Goal: Task Accomplishment & Management: Manage account settings

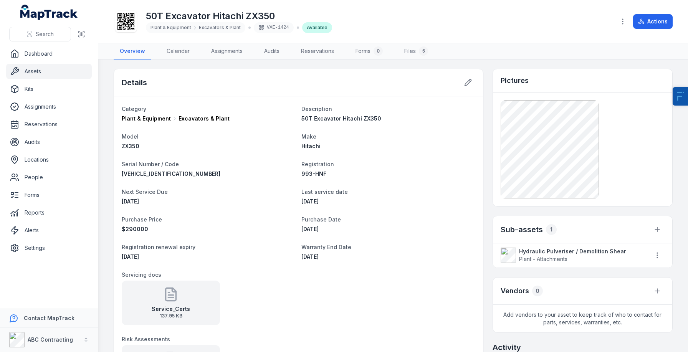
scroll to position [186, 0]
click at [66, 66] on link "Assets" at bounding box center [49, 71] width 86 height 15
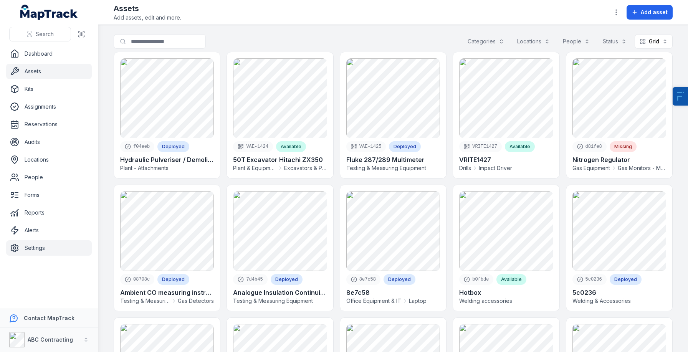
click at [17, 247] on icon at bounding box center [14, 248] width 9 height 9
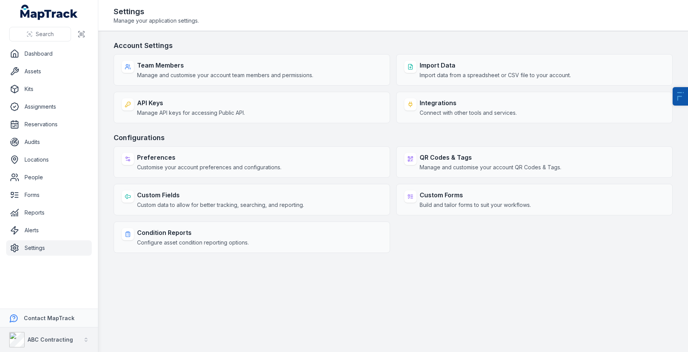
click at [25, 344] on div "ABC Contracting" at bounding box center [41, 339] width 64 height 15
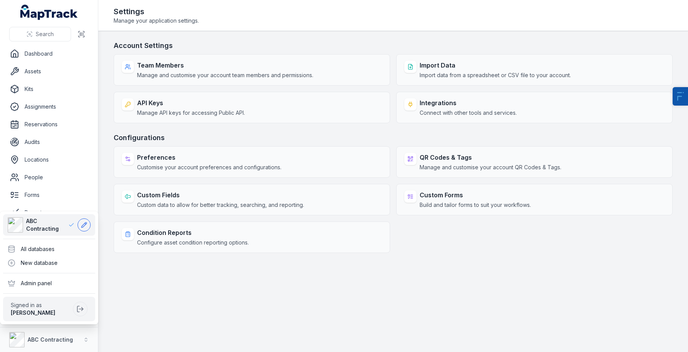
click at [80, 228] on button at bounding box center [84, 225] width 13 height 13
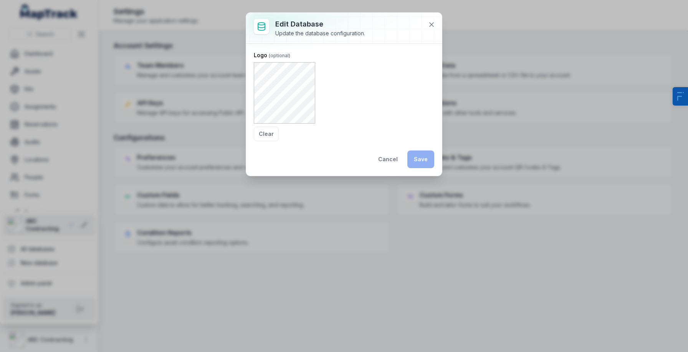
click at [269, 126] on div "Logo Clear" at bounding box center [344, 96] width 181 height 90
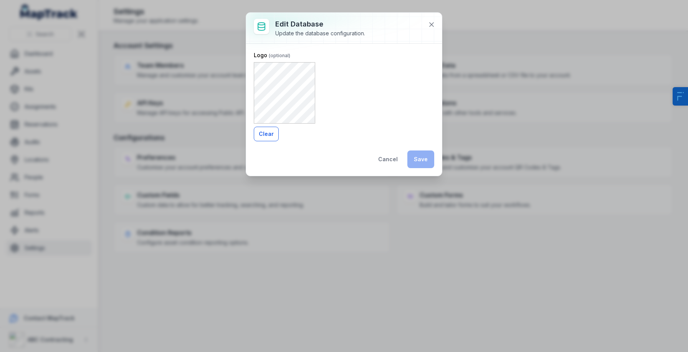
click at [265, 132] on button "Clear" at bounding box center [266, 134] width 25 height 15
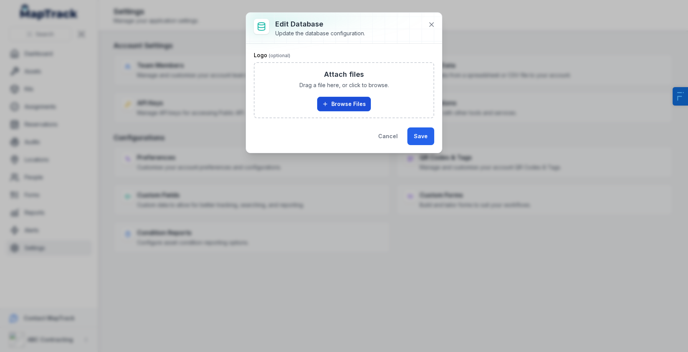
click at [325, 105] on icon "button" at bounding box center [325, 104] width 6 height 6
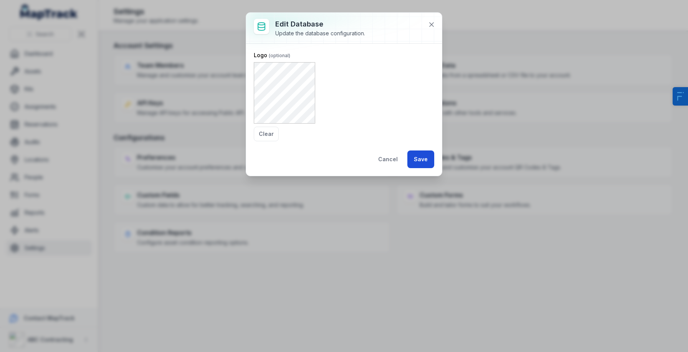
click at [423, 158] on button "Save" at bounding box center [421, 160] width 27 height 18
